Goal: Find specific page/section: Find specific page/section

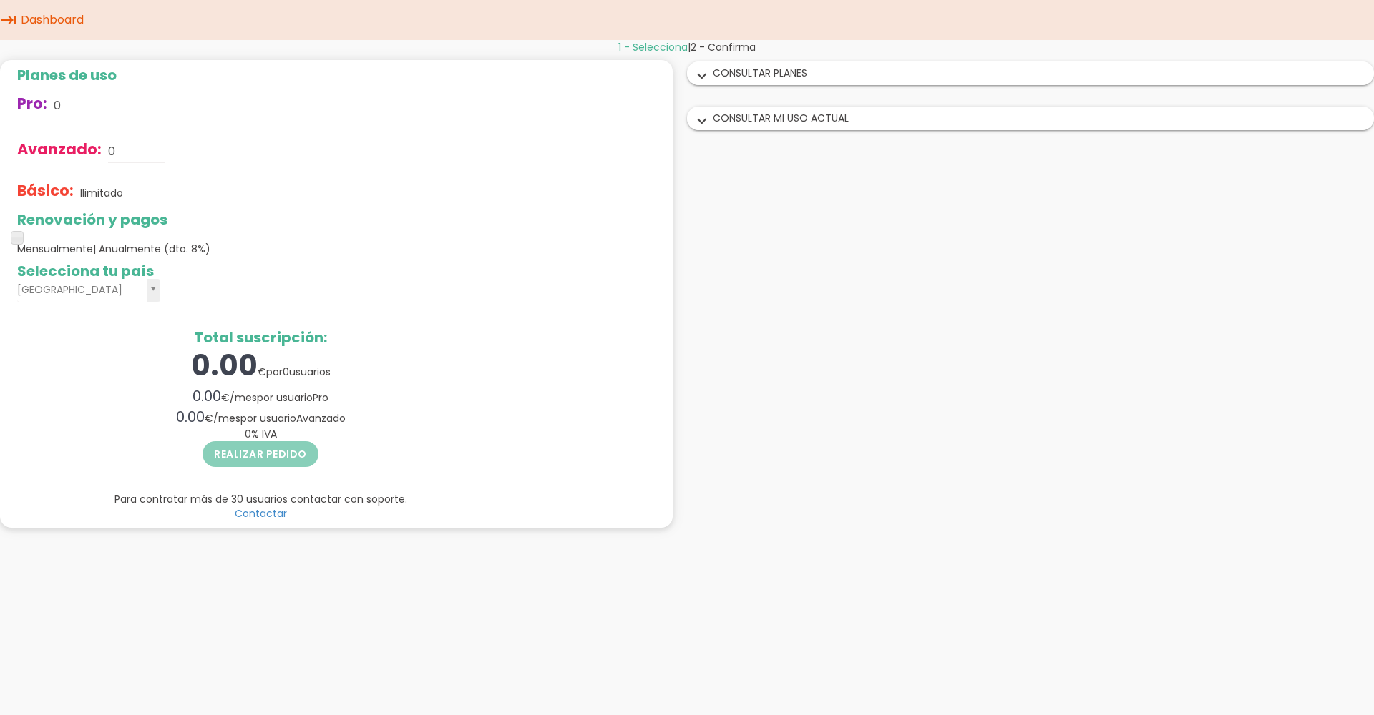
click at [748, 75] on div "expand_more CONSULTAR PLANES" at bounding box center [1029, 73] width 685 height 22
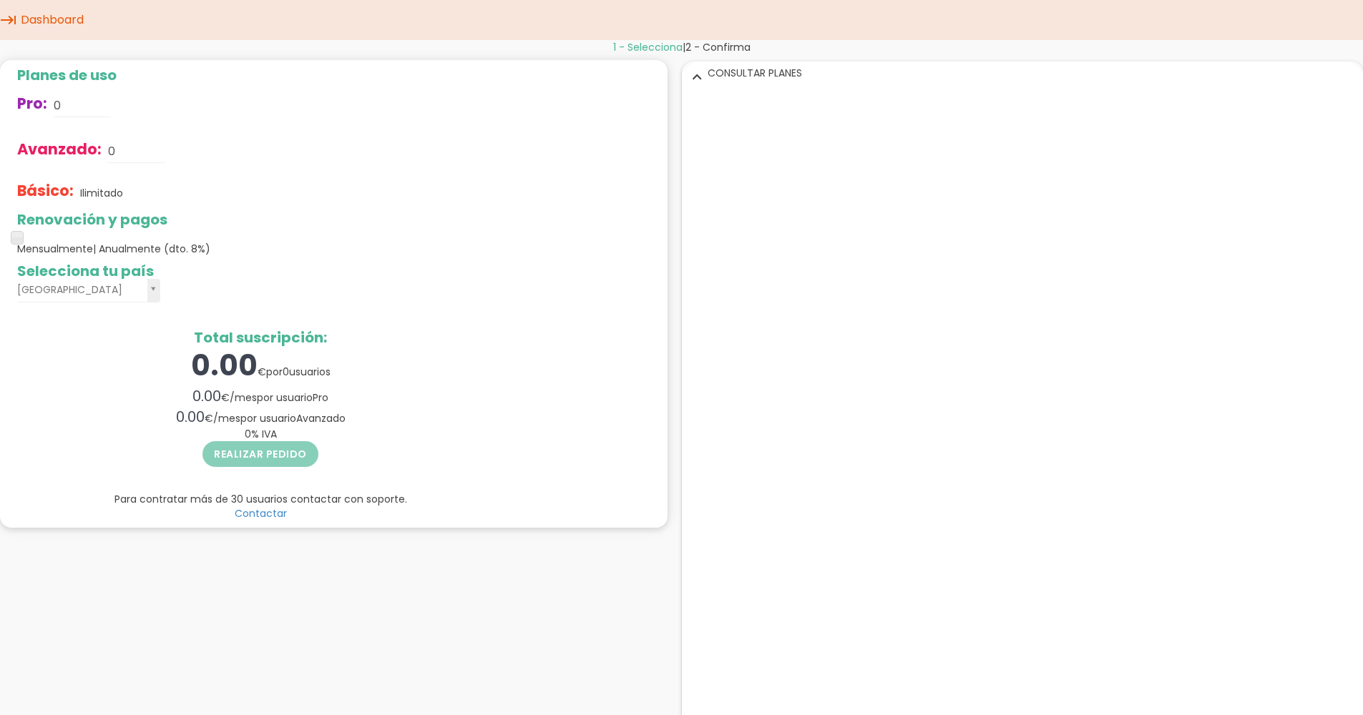
click at [741, 71] on div "expand_more CONSULTAR PLANES" at bounding box center [1022, 73] width 680 height 22
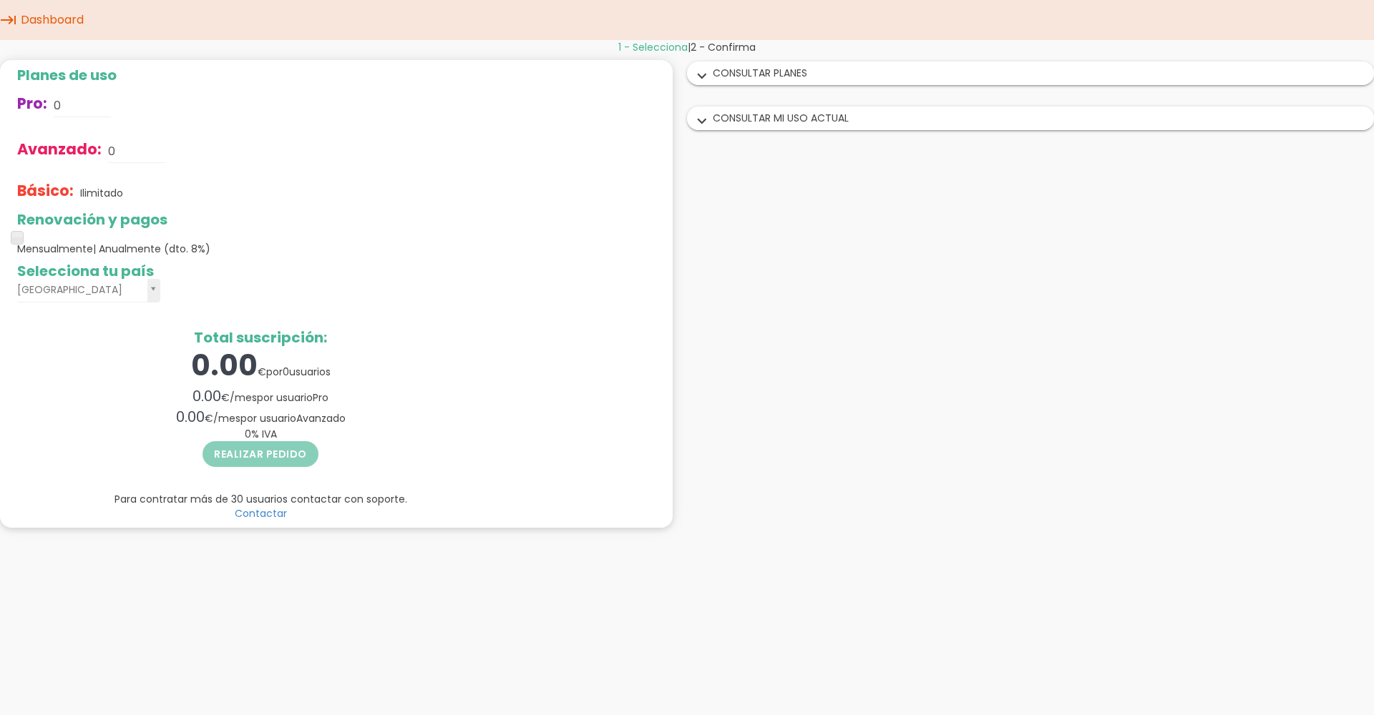
click at [759, 126] on div "expand_more CONSULTAR MI USO ACTUAL" at bounding box center [1029, 118] width 685 height 22
click at [759, 126] on div "expand_more CONSULTAR MI USO ACTUAL" at bounding box center [1022, 118] width 680 height 22
click at [759, 126] on div "expand_more CONSULTAR MI USO ACTUAL" at bounding box center [1029, 118] width 685 height 22
click at [759, 126] on div "expand_more CONSULTAR MI USO ACTUAL" at bounding box center [1022, 118] width 680 height 22
click at [650, 54] on div "Planes de uso Pro: 0 Avanzado: 0 Básico: Ilimitado Renovación y pagos Mensualme…" at bounding box center [343, 296] width 687 height 485
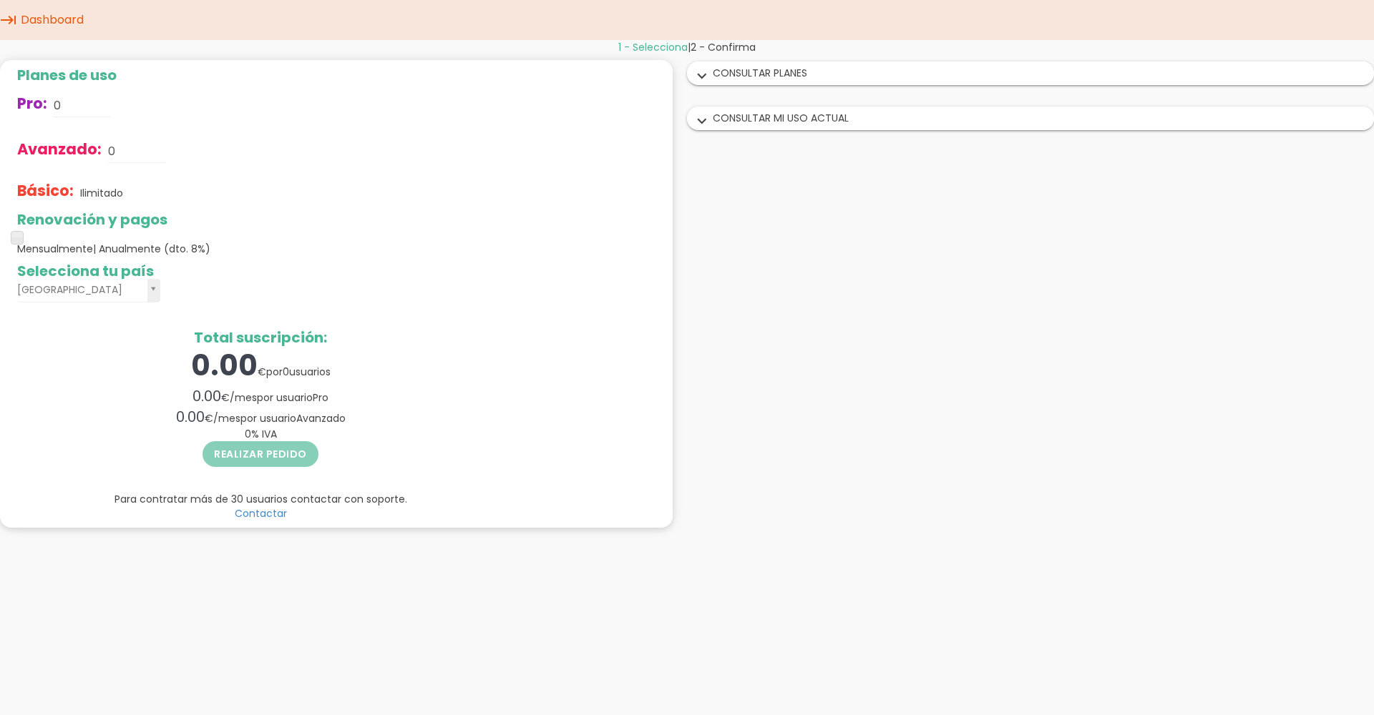
click at [659, 44] on span "1 - Selecciona" at bounding box center [652, 47] width 69 height 14
click at [12, 19] on icon "keyboard_tab" at bounding box center [8, 20] width 17 height 40
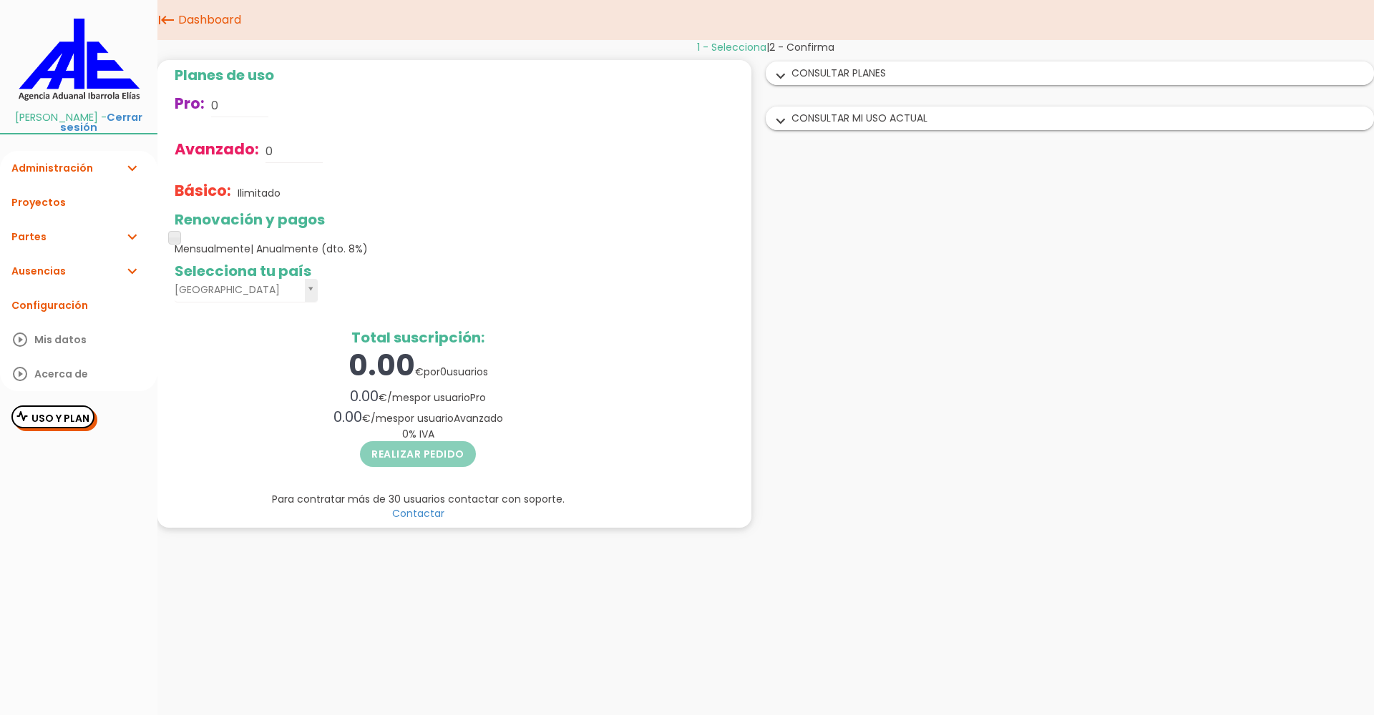
click at [194, 11] on link "Dashboard" at bounding box center [210, 20] width 70 height 40
